Goal: Task Accomplishment & Management: Use online tool/utility

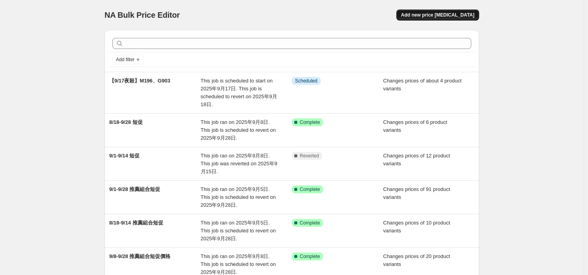
click at [426, 18] on span "Add new price [MEDICAL_DATA]" at bounding box center [437, 15] width 73 height 6
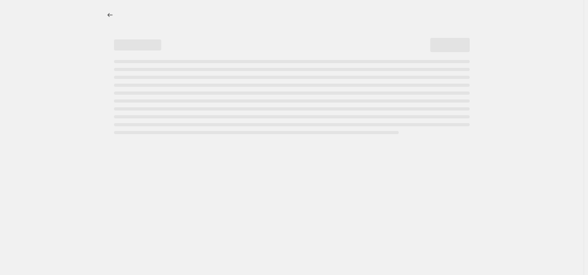
select select "percentage"
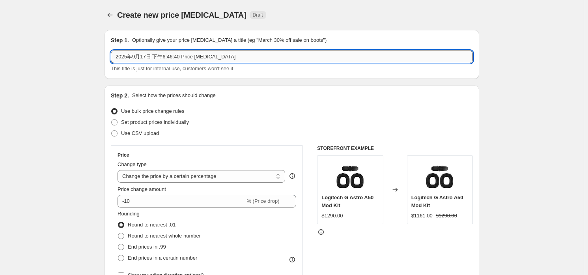
click at [177, 58] on input "2025年9月17日 下午6:46:40 Price [MEDICAL_DATA]" at bounding box center [292, 57] width 362 height 13
type input "-9/28 NANO黑"
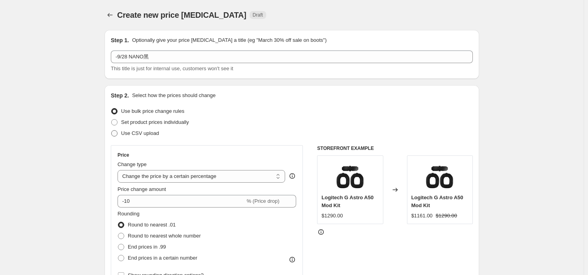
click at [138, 134] on span "Use CSV upload" at bounding box center [140, 133] width 38 height 6
click at [112, 131] on input "Use CSV upload" at bounding box center [111, 130] width 0 height 0
radio input "true"
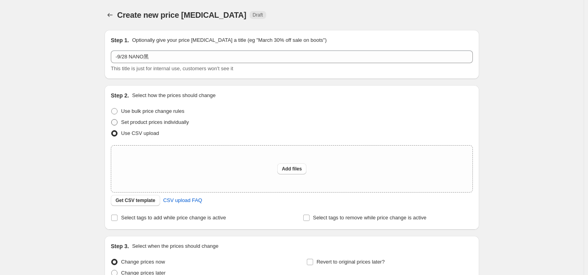
click at [144, 119] on span "Set product prices individually" at bounding box center [155, 122] width 68 height 6
click at [112, 119] on input "Set product prices individually" at bounding box center [111, 119] width 0 height 0
radio input "true"
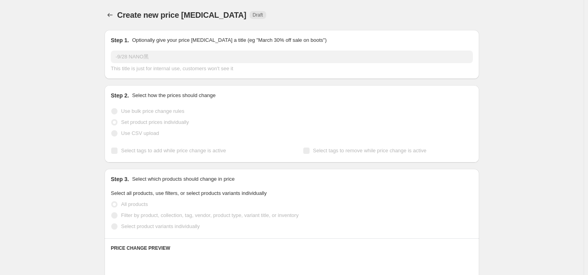
scroll to position [118, 0]
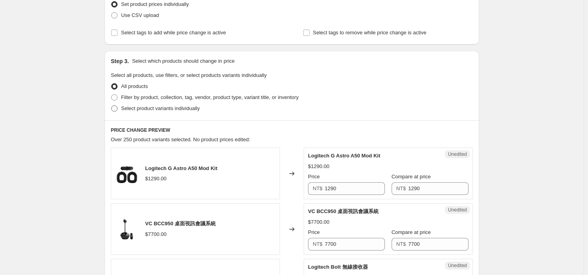
click at [158, 112] on label "Select product variants individually" at bounding box center [155, 108] width 89 height 11
click at [112, 106] on input "Select product variants individually" at bounding box center [111, 105] width 0 height 0
radio input "true"
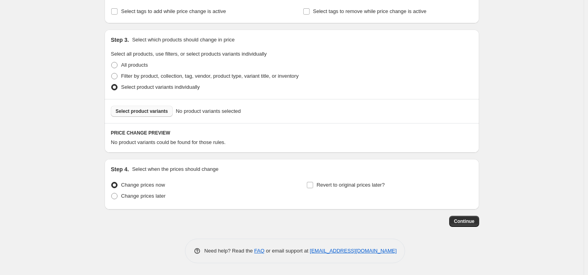
scroll to position [139, 0]
click at [160, 105] on div "Select product variants No product variants selected" at bounding box center [292, 111] width 375 height 24
click at [159, 112] on span "Select product variants" at bounding box center [142, 112] width 52 height 6
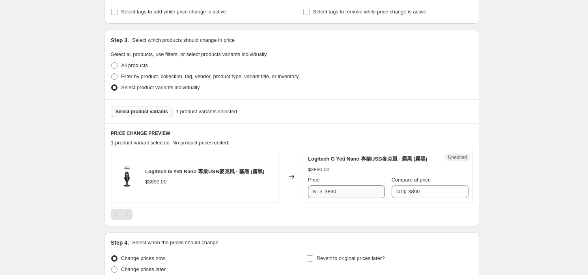
scroll to position [178, 0]
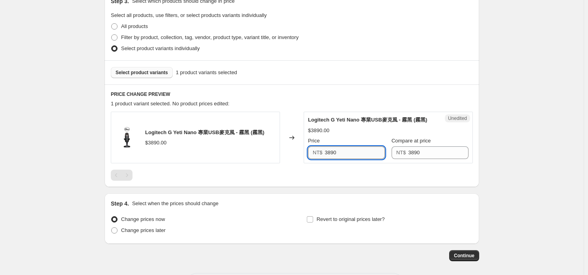
click at [352, 151] on input "3890" at bounding box center [355, 152] width 60 height 13
type input "3490"
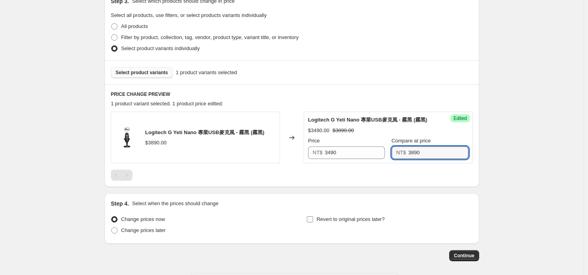
click at [364, 220] on span "Revert to original prices later?" at bounding box center [351, 219] width 68 height 6
click at [313, 220] on input "Revert to original prices later?" at bounding box center [310, 219] width 6 height 6
checkbox input "true"
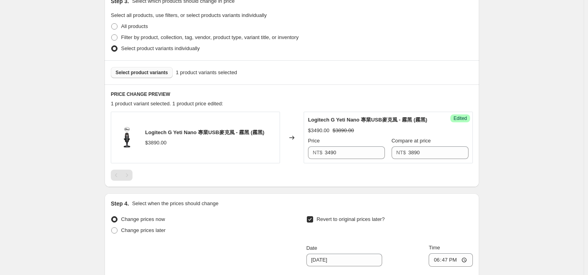
scroll to position [296, 0]
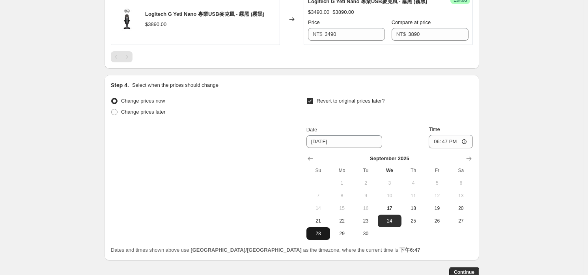
click at [322, 234] on span "28" at bounding box center [318, 233] width 17 height 6
type input "[DATE]"
click at [446, 142] on input "18:47" at bounding box center [451, 141] width 44 height 13
type input "23:59"
click at [542, 201] on div "Create new price [MEDICAL_DATA]. This page is ready Create new price [MEDICAL_D…" at bounding box center [292, 15] width 584 height 622
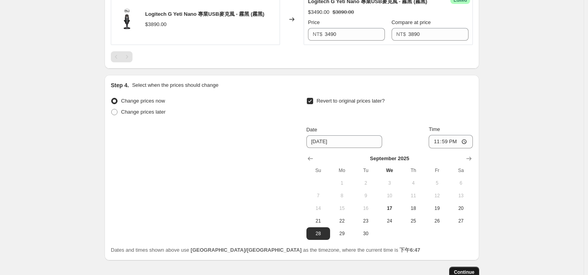
click at [478, 269] on button "Continue" at bounding box center [465, 272] width 30 height 11
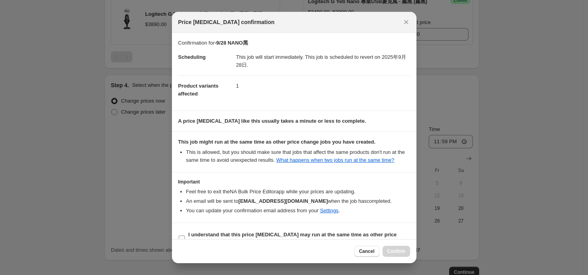
scroll to position [15, 0]
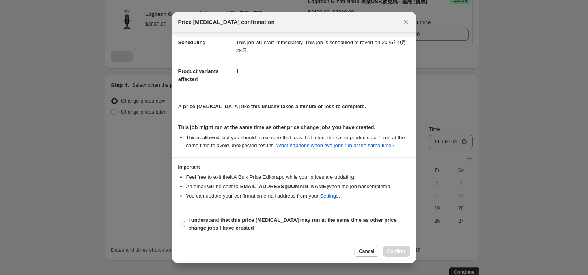
click at [253, 223] on b "I understand that this price [MEDICAL_DATA] may run at the same time as other p…" at bounding box center [293, 224] width 208 height 14
click at [185, 223] on input "I understand that this price [MEDICAL_DATA] may run at the same time as other p…" at bounding box center [182, 224] width 6 height 6
checkbox input "true"
click at [405, 247] on button "Confirm" at bounding box center [397, 251] width 28 height 11
